Goal: Information Seeking & Learning: Learn about a topic

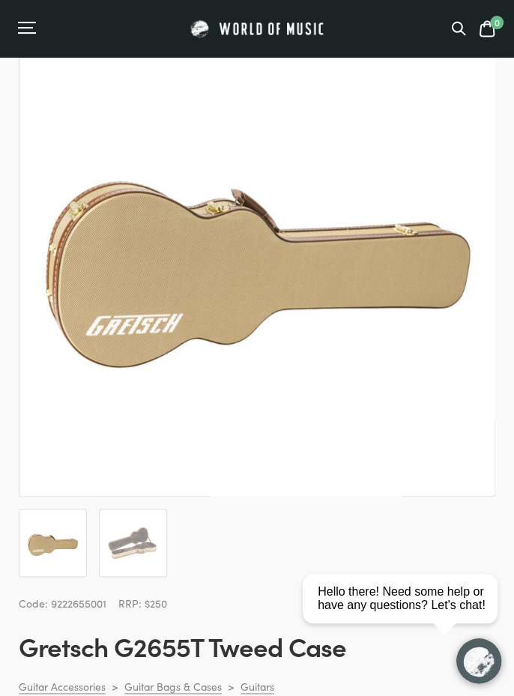
scroll to position [115, 0]
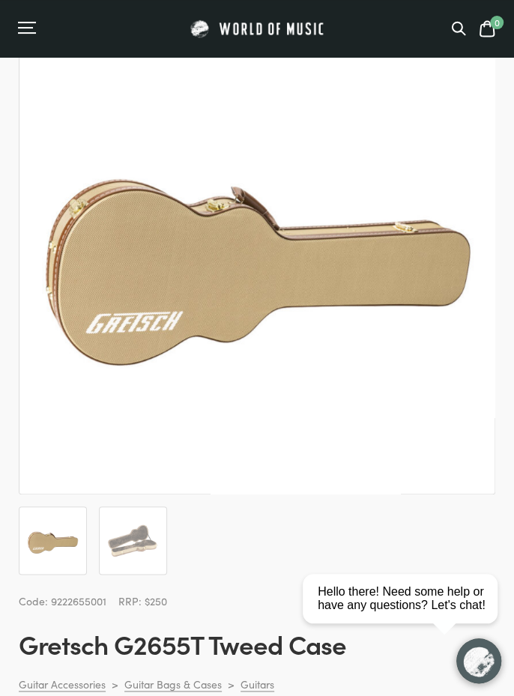
click at [142, 551] on img at bounding box center [133, 541] width 52 height 52
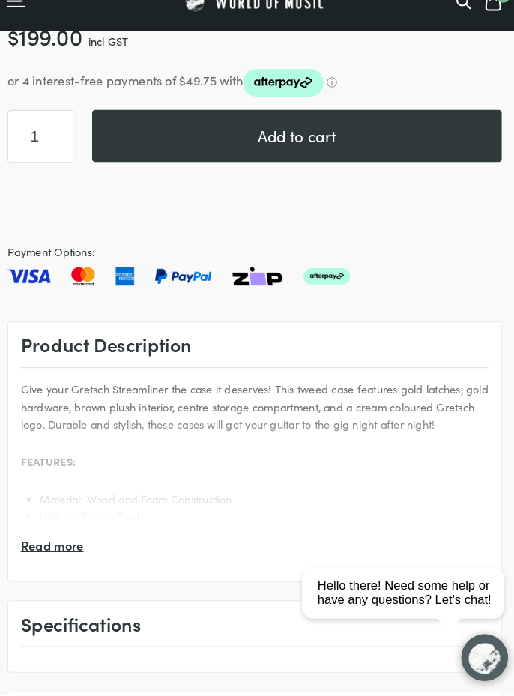
scroll to position [826, 0]
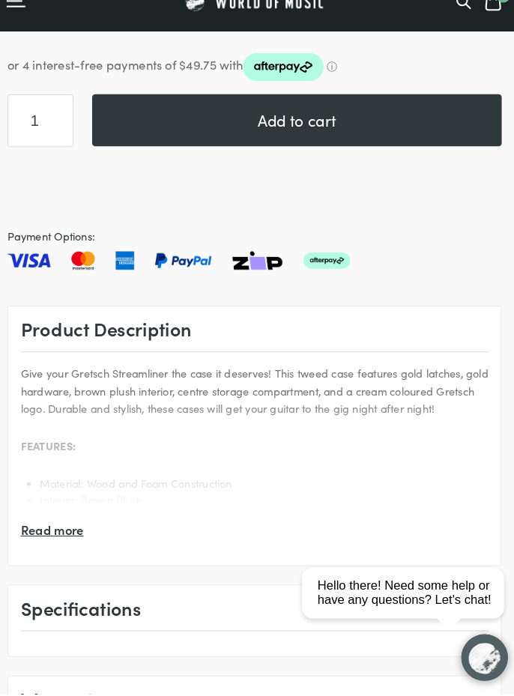
click at [73, 540] on span "Read more" at bounding box center [61, 537] width 61 height 19
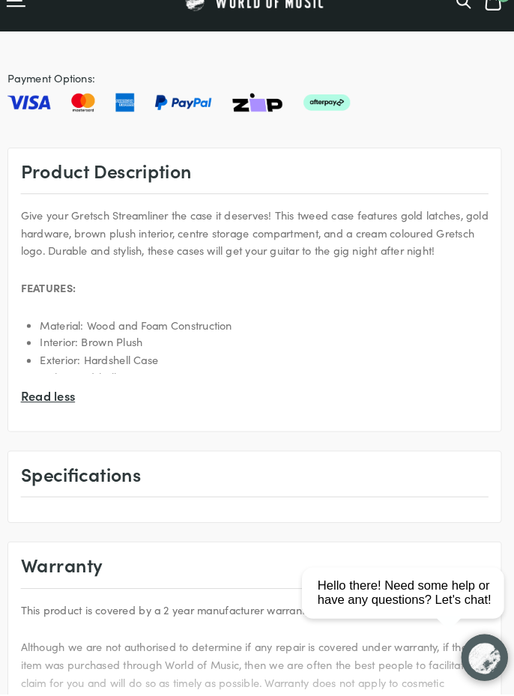
scroll to position [983, 0]
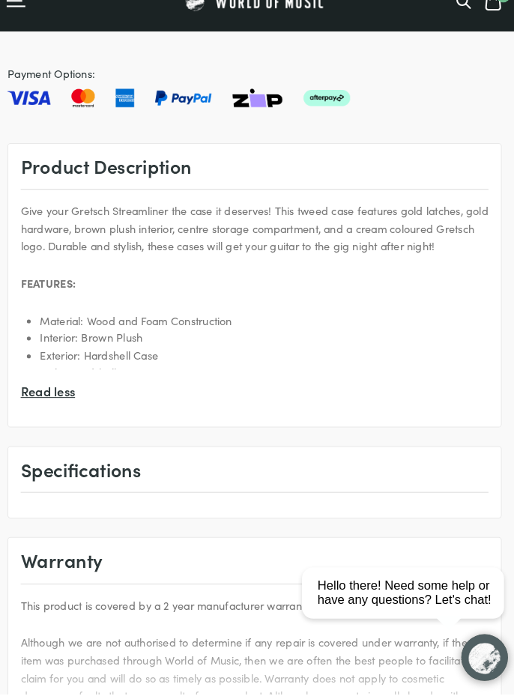
click at [151, 491] on div "Specifications" at bounding box center [256, 486] width 451 height 32
click at [127, 484] on div "Specifications" at bounding box center [256, 486] width 451 height 32
click at [148, 480] on div "Specifications" at bounding box center [256, 486] width 451 height 32
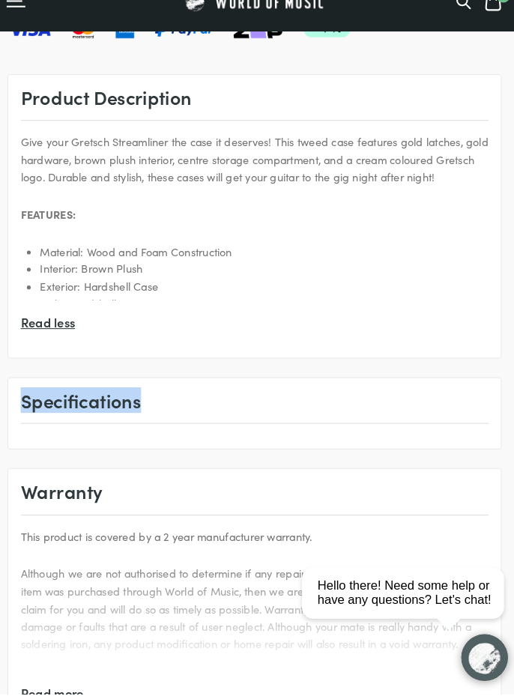
click at [280, 495] on div "Warranty" at bounding box center [256, 507] width 451 height 32
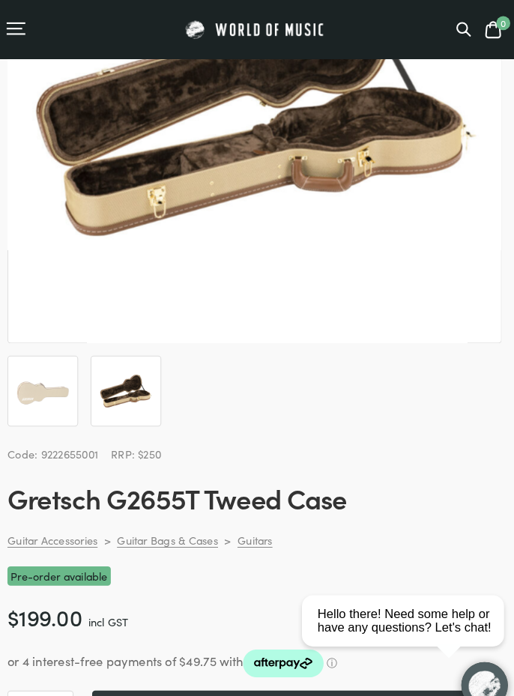
scroll to position [0, 0]
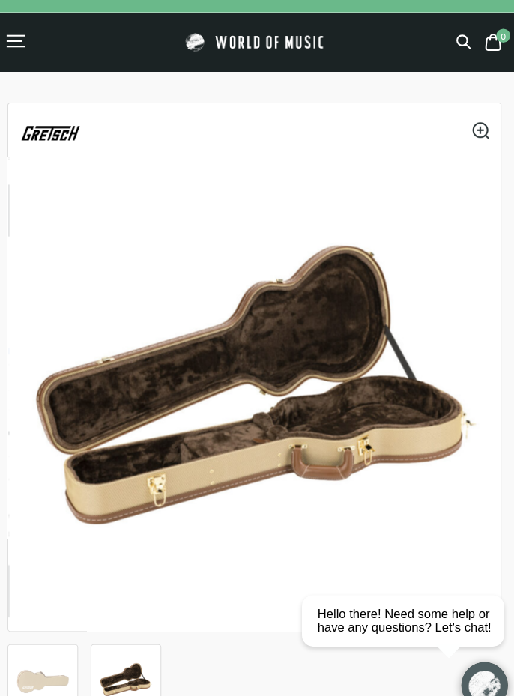
click at [320, 360] on img at bounding box center [394, 525] width 749 height 749
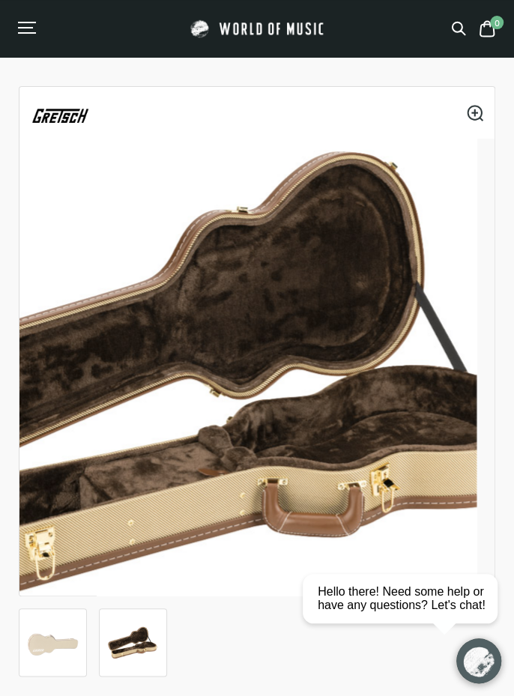
scroll to position [4, 0]
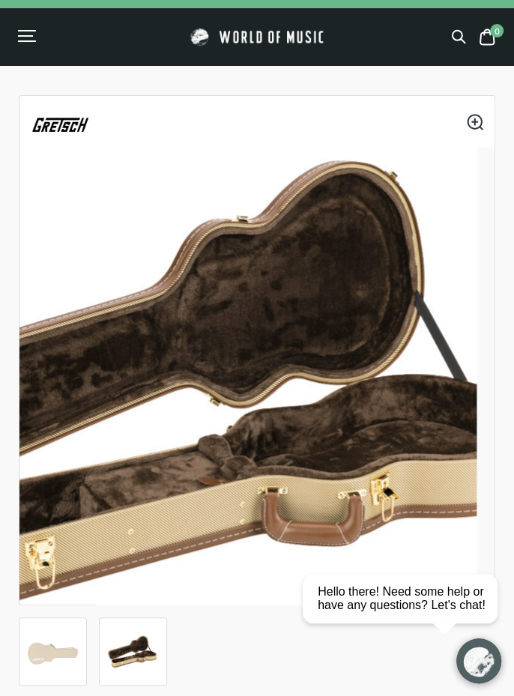
click at [477, 127] on link "🔍" at bounding box center [475, 122] width 16 height 16
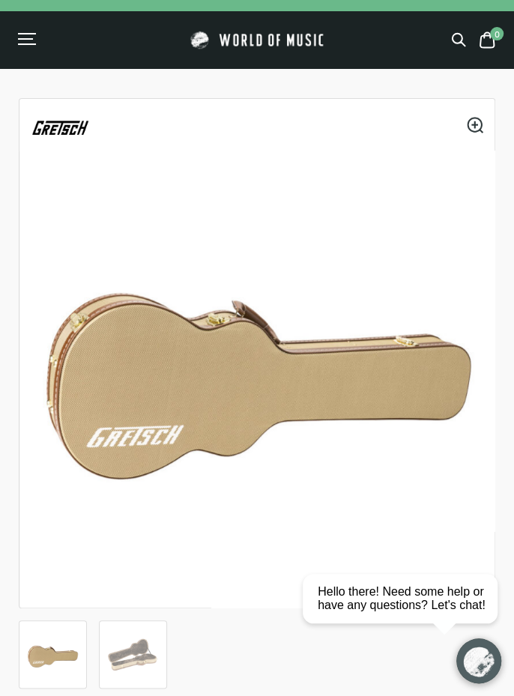
scroll to position [0, 0]
